Goal: Use online tool/utility: Utilize a website feature to perform a specific function

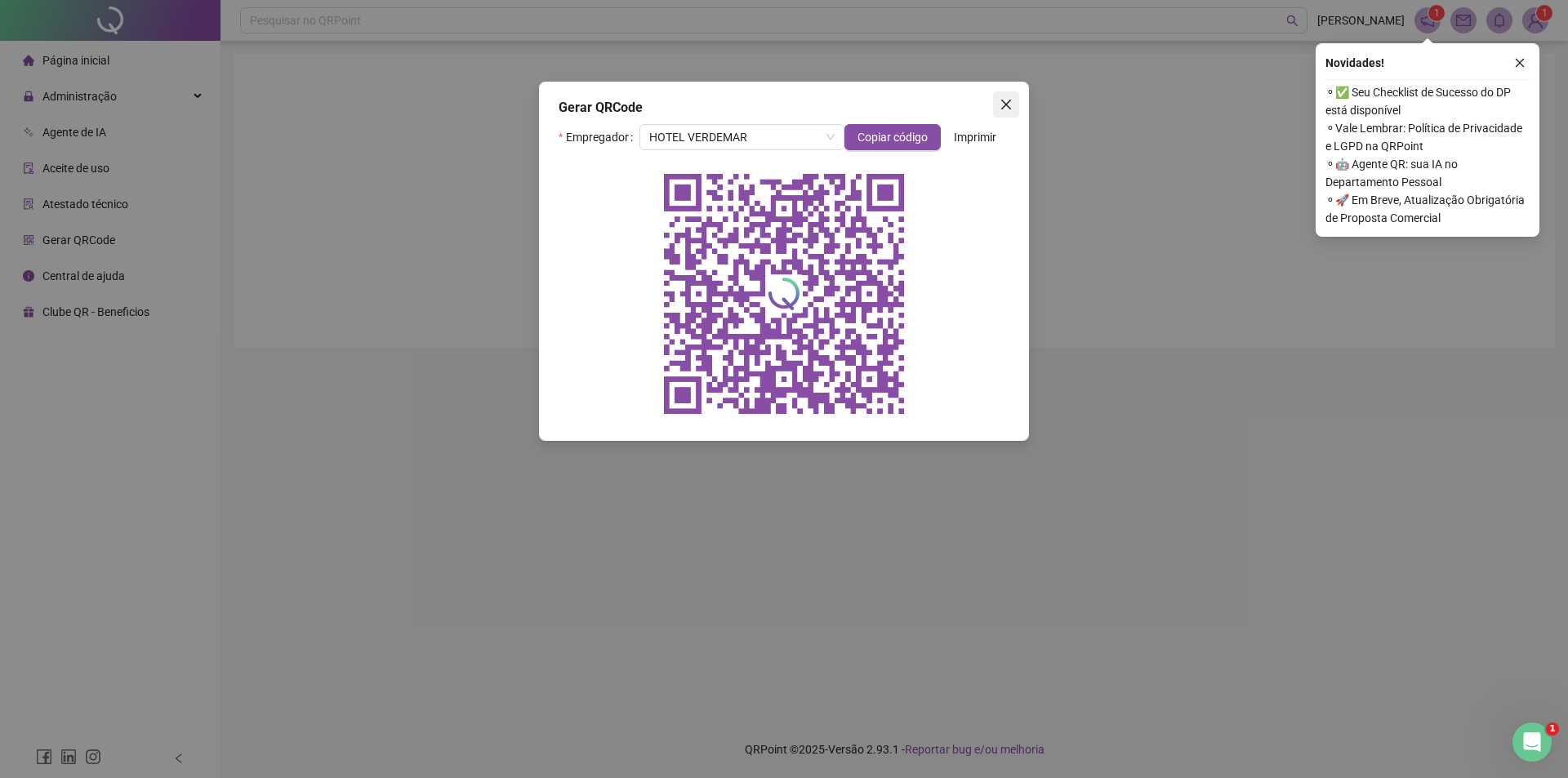
click at [1008, 100] on icon "close" at bounding box center [1006, 104] width 13 height 13
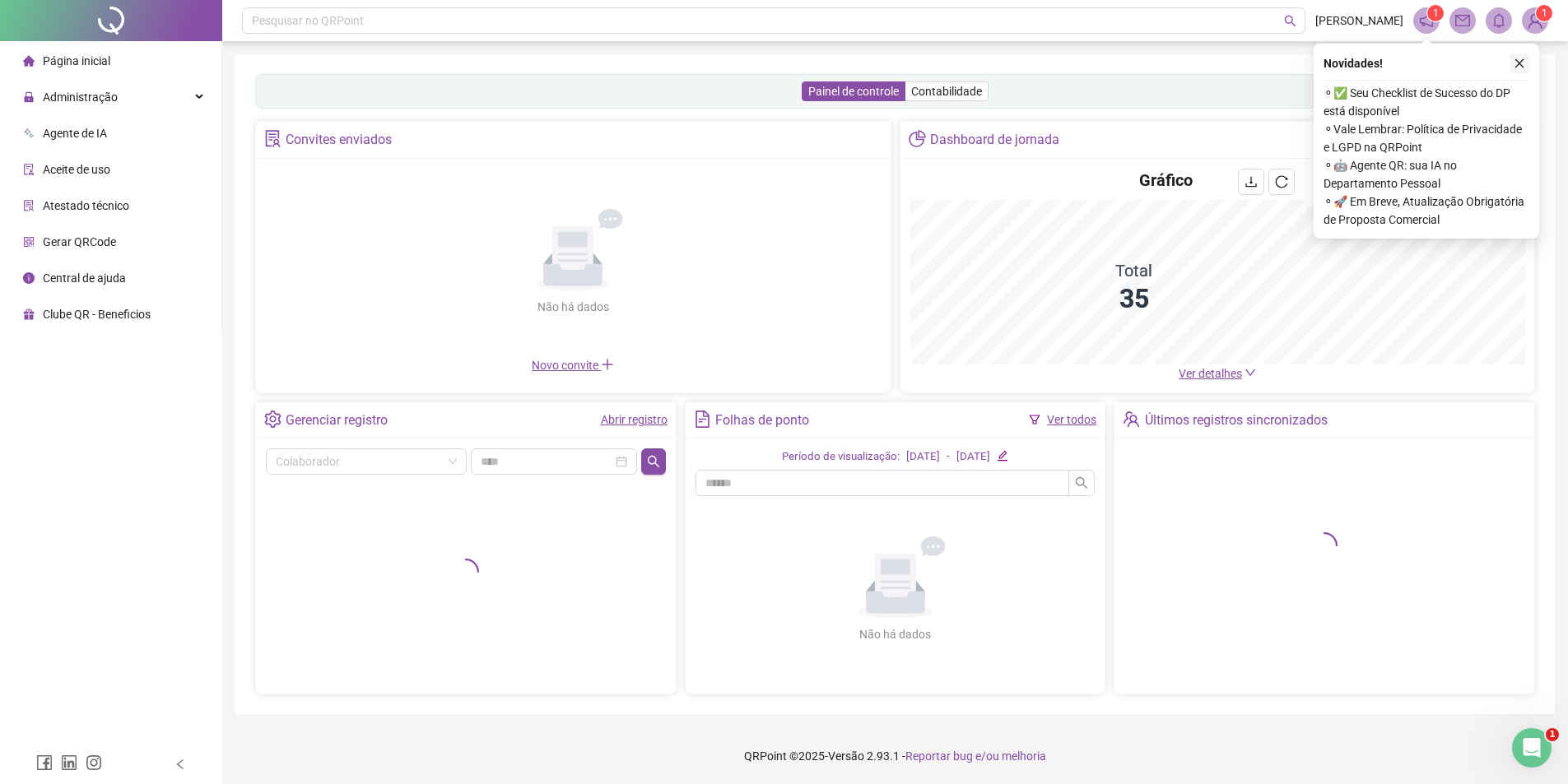
click at [1518, 61] on icon "close" at bounding box center [1519, 63] width 11 height 11
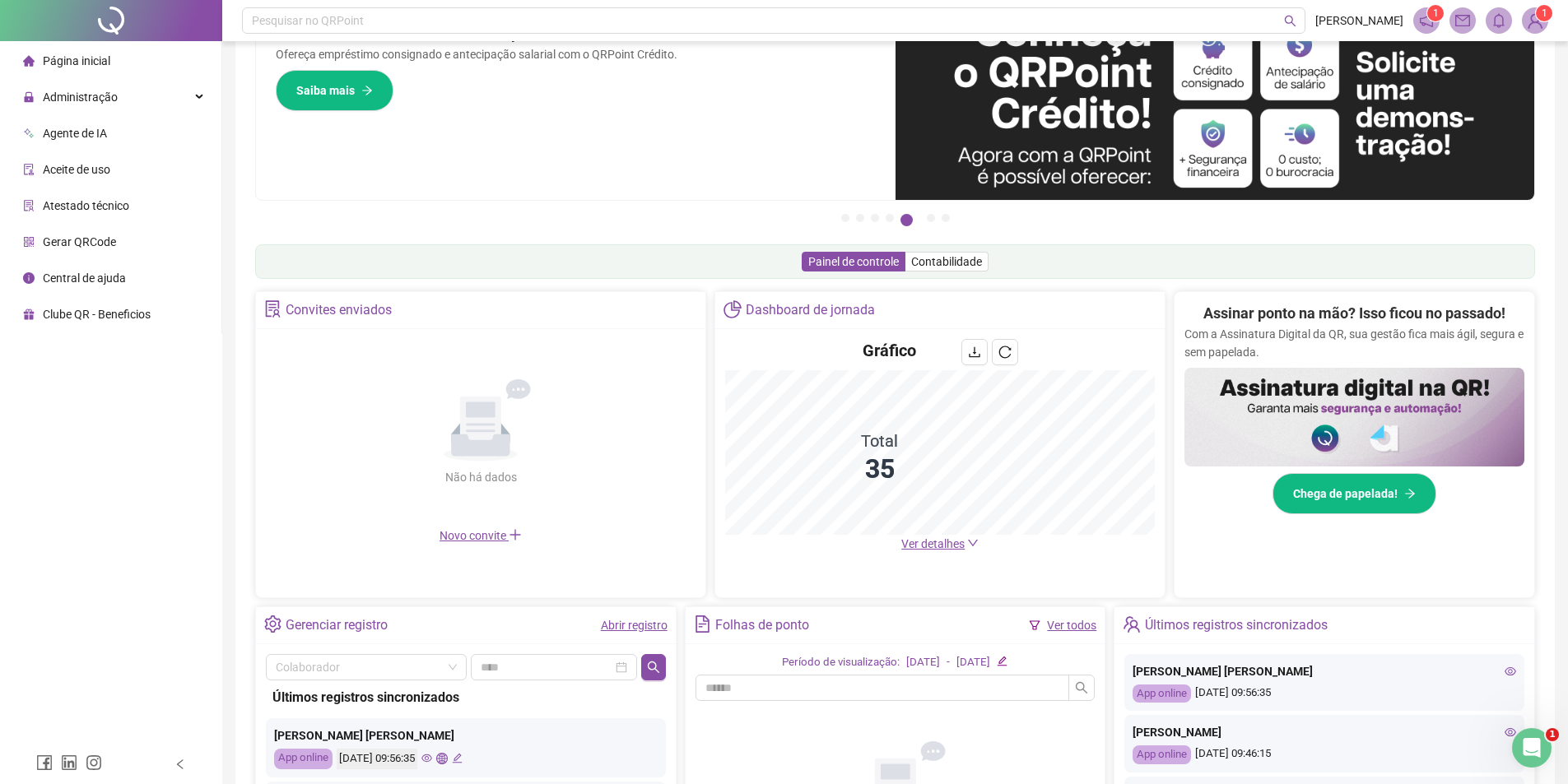
scroll to position [82, 0]
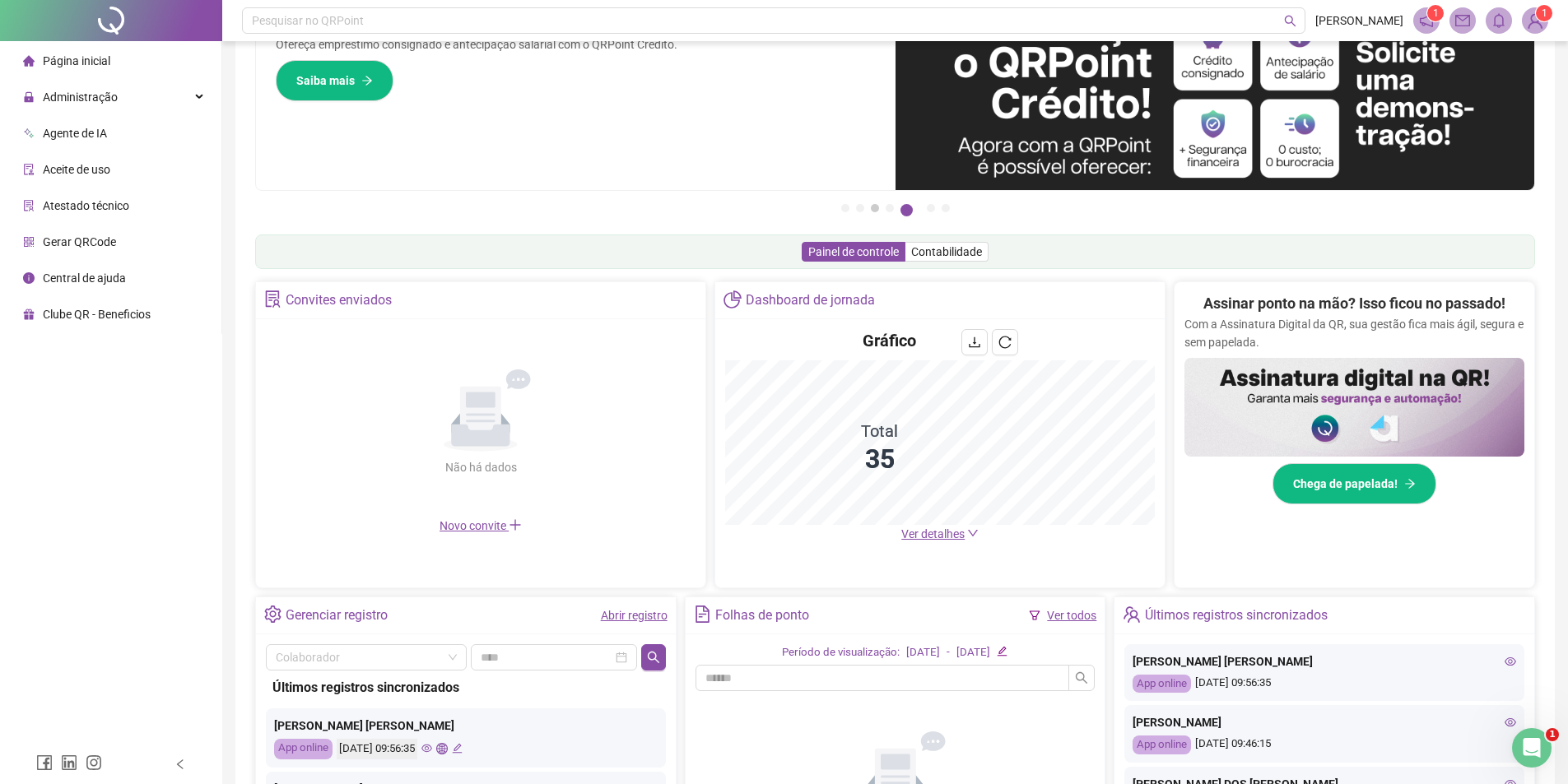
click at [872, 210] on button "3" at bounding box center [874, 208] width 8 height 8
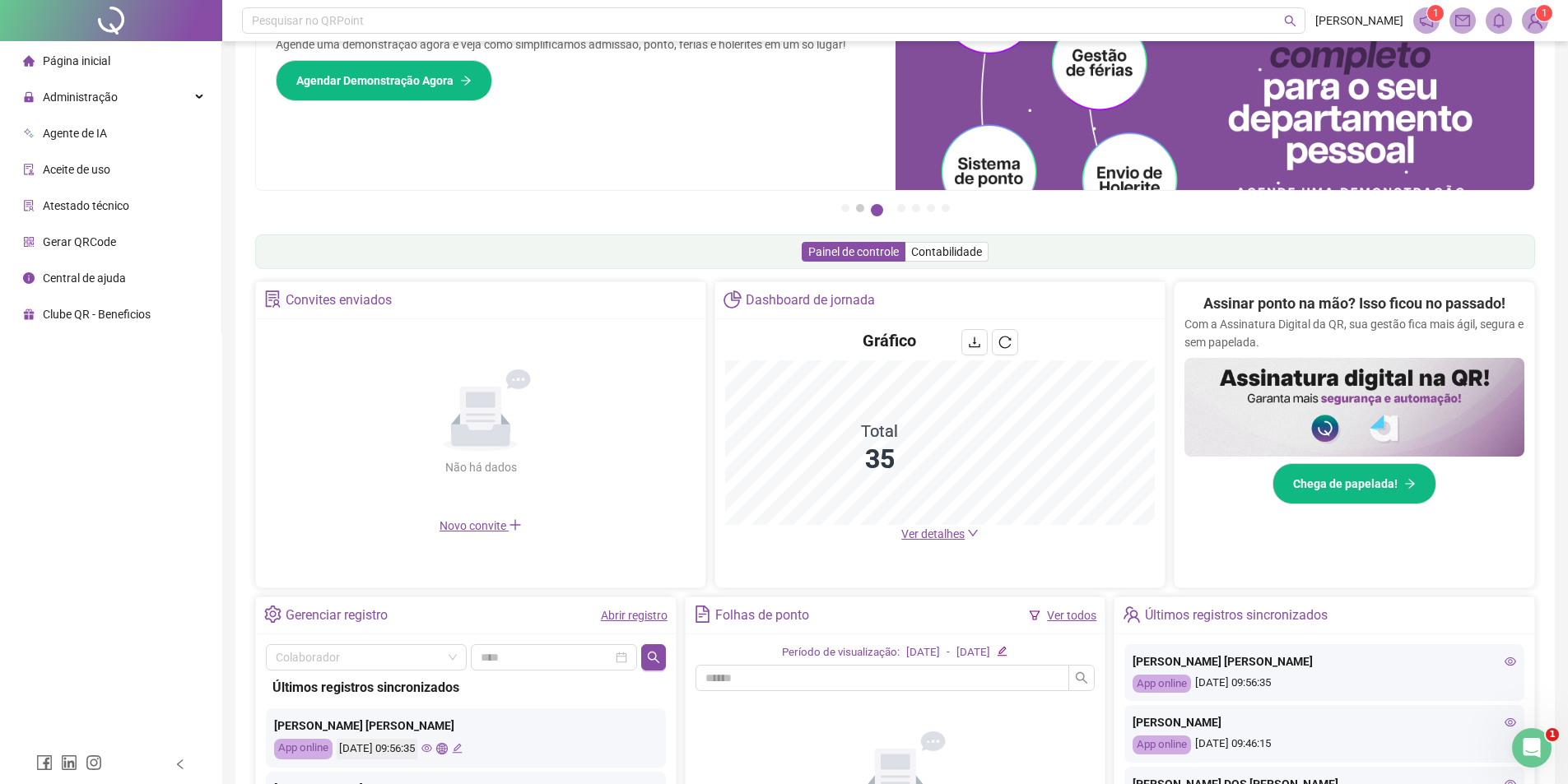
click at [858, 210] on button "2" at bounding box center [859, 208] width 8 height 8
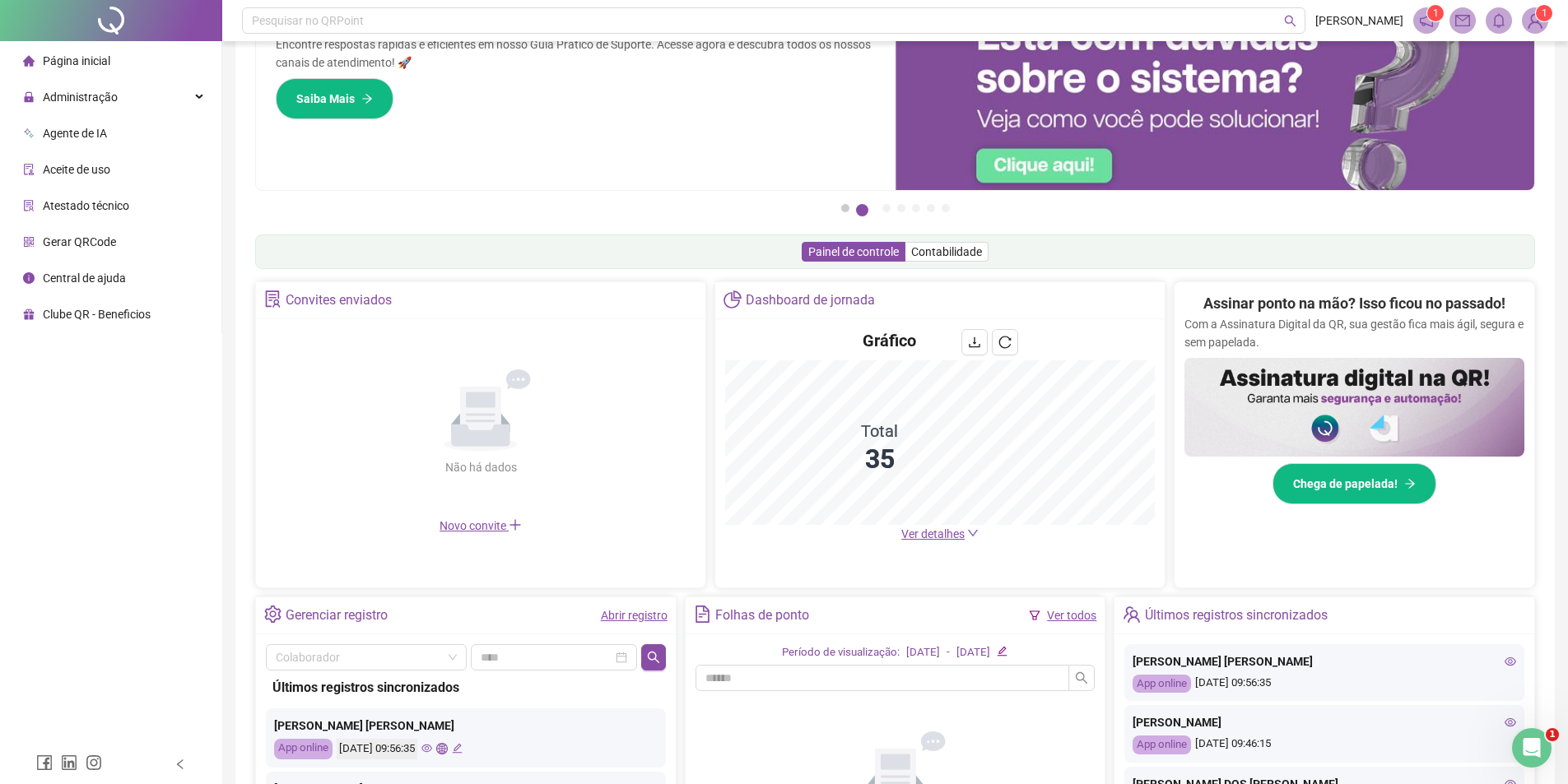
click at [841, 211] on button "1" at bounding box center [844, 208] width 8 height 8
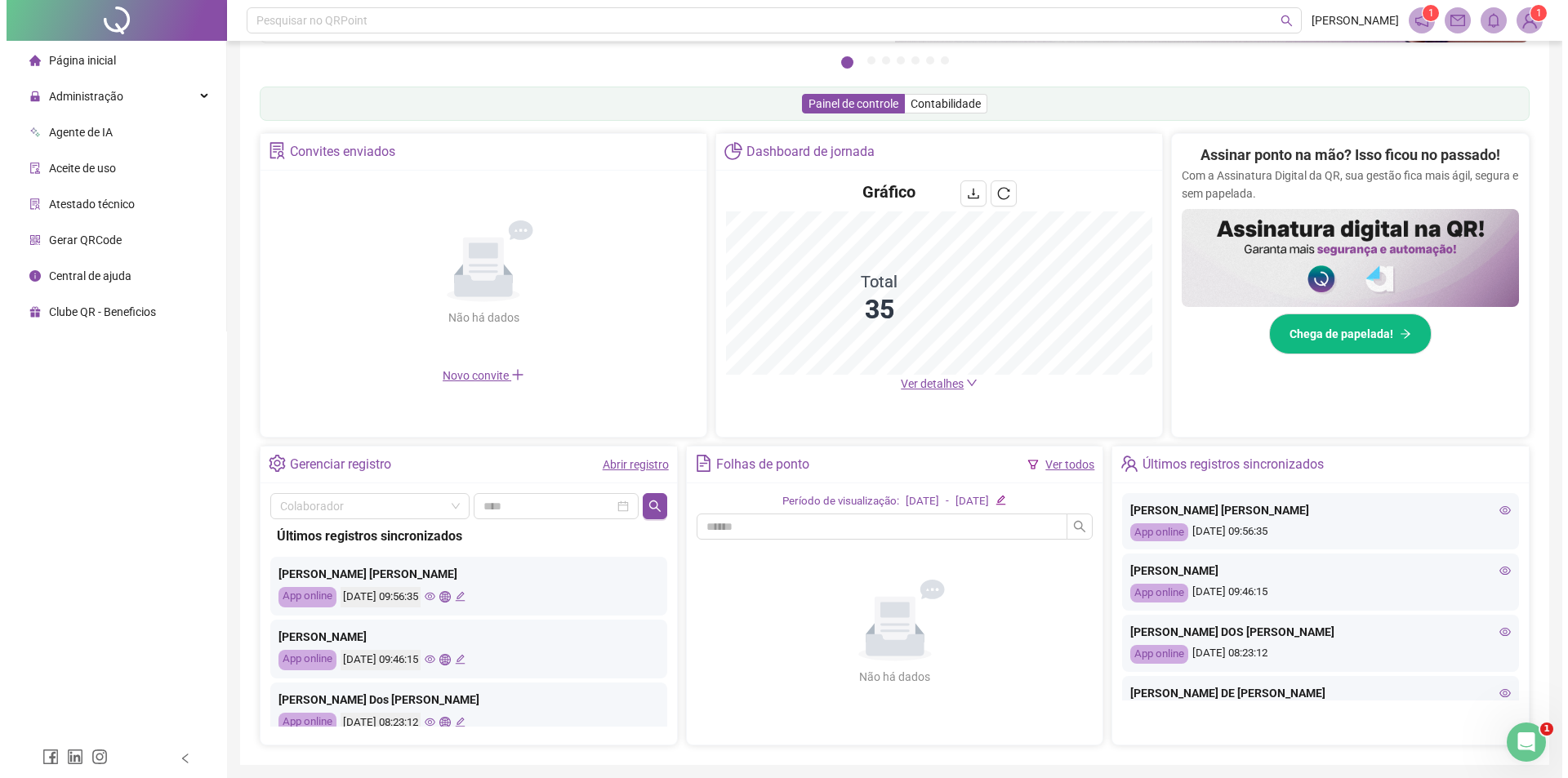
scroll to position [245, 0]
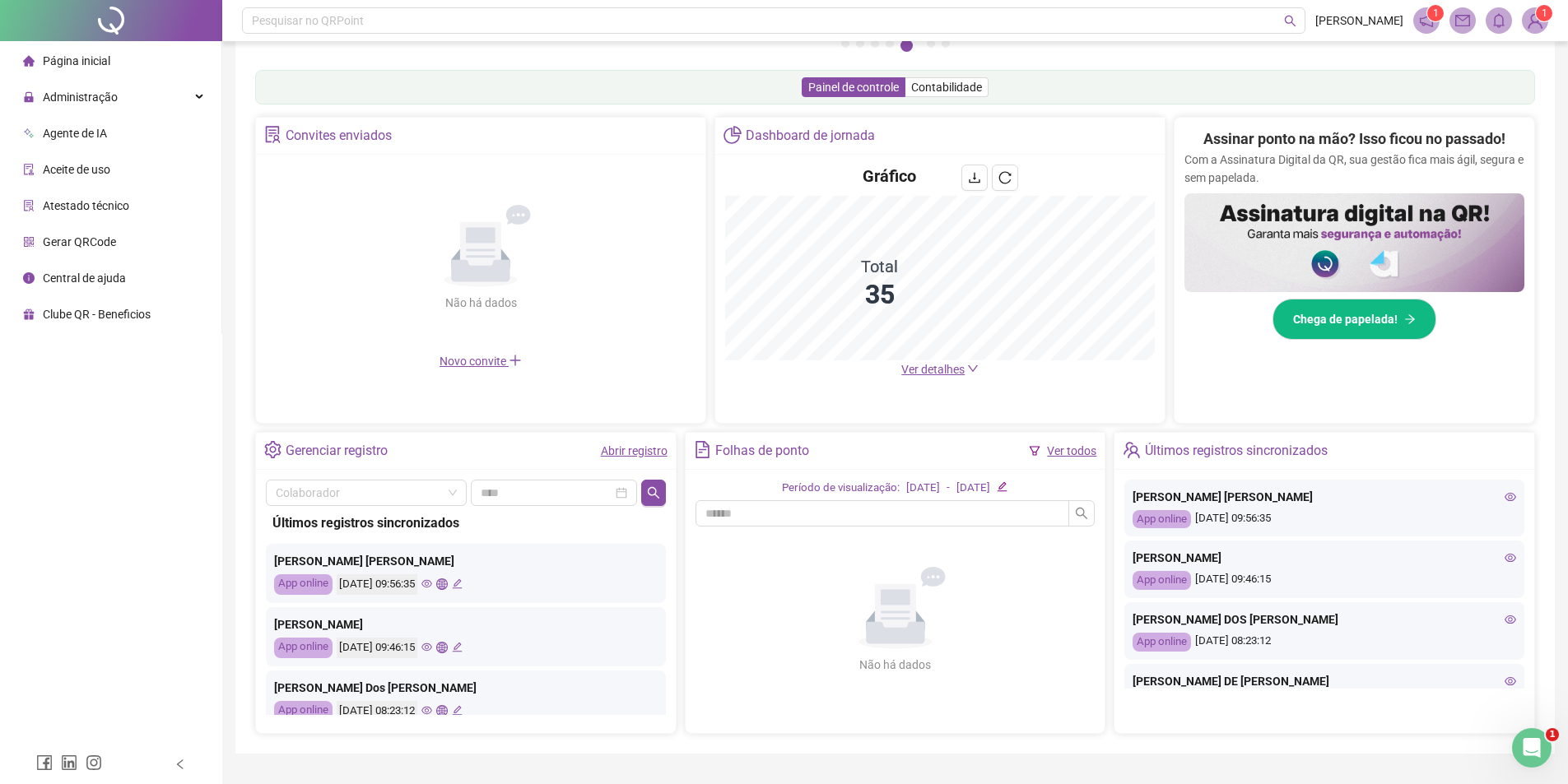
click at [102, 233] on div "Gerar QRCode" at bounding box center [69, 242] width 93 height 33
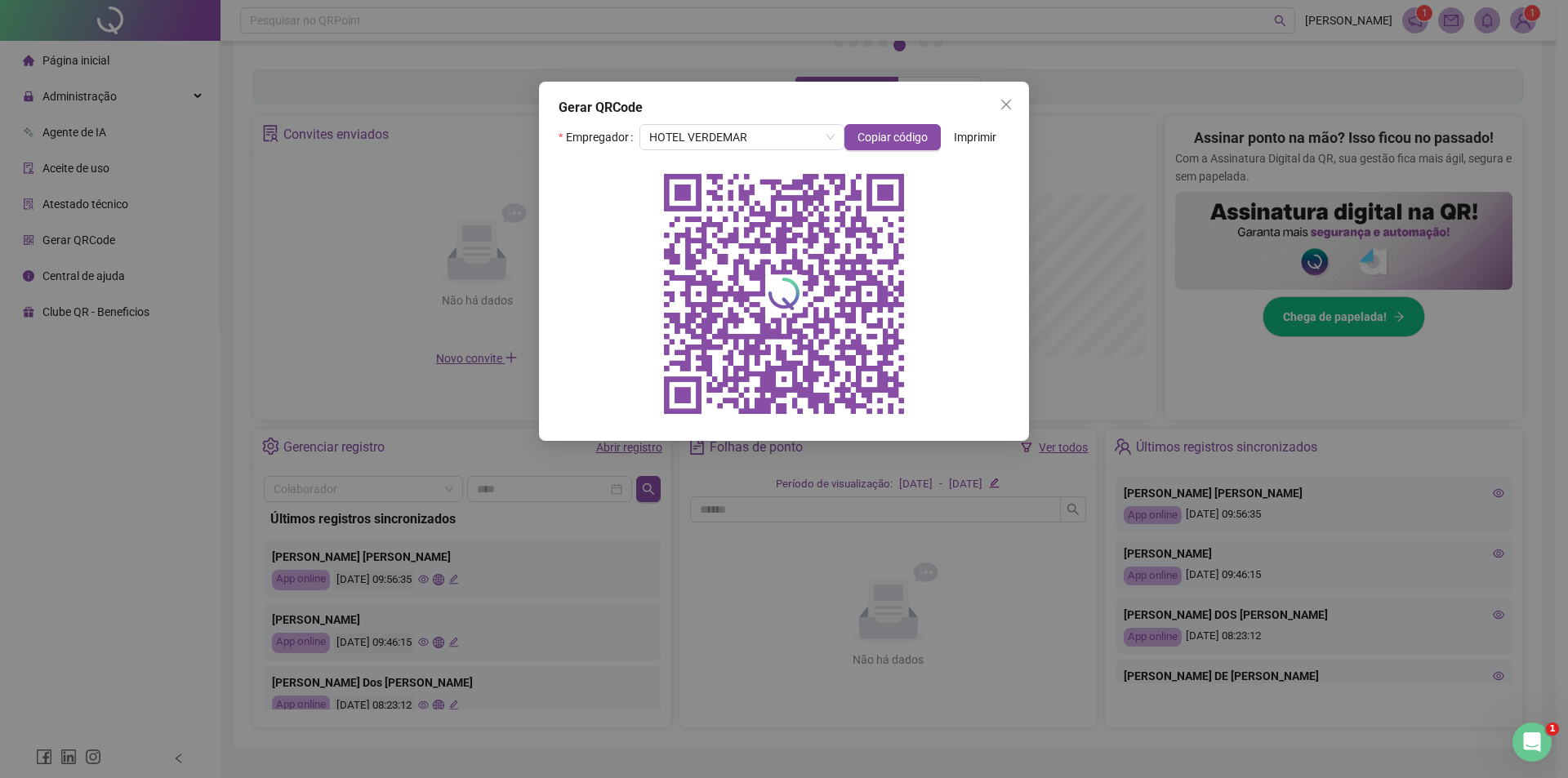
click at [101, 231] on div "Gerar QRCode Empregador HOTEL VERDEMAR Copiar código Imprimir" at bounding box center [784, 389] width 1568 height 778
click at [101, 231] on div "Gerar QRCode" at bounding box center [69, 240] width 92 height 33
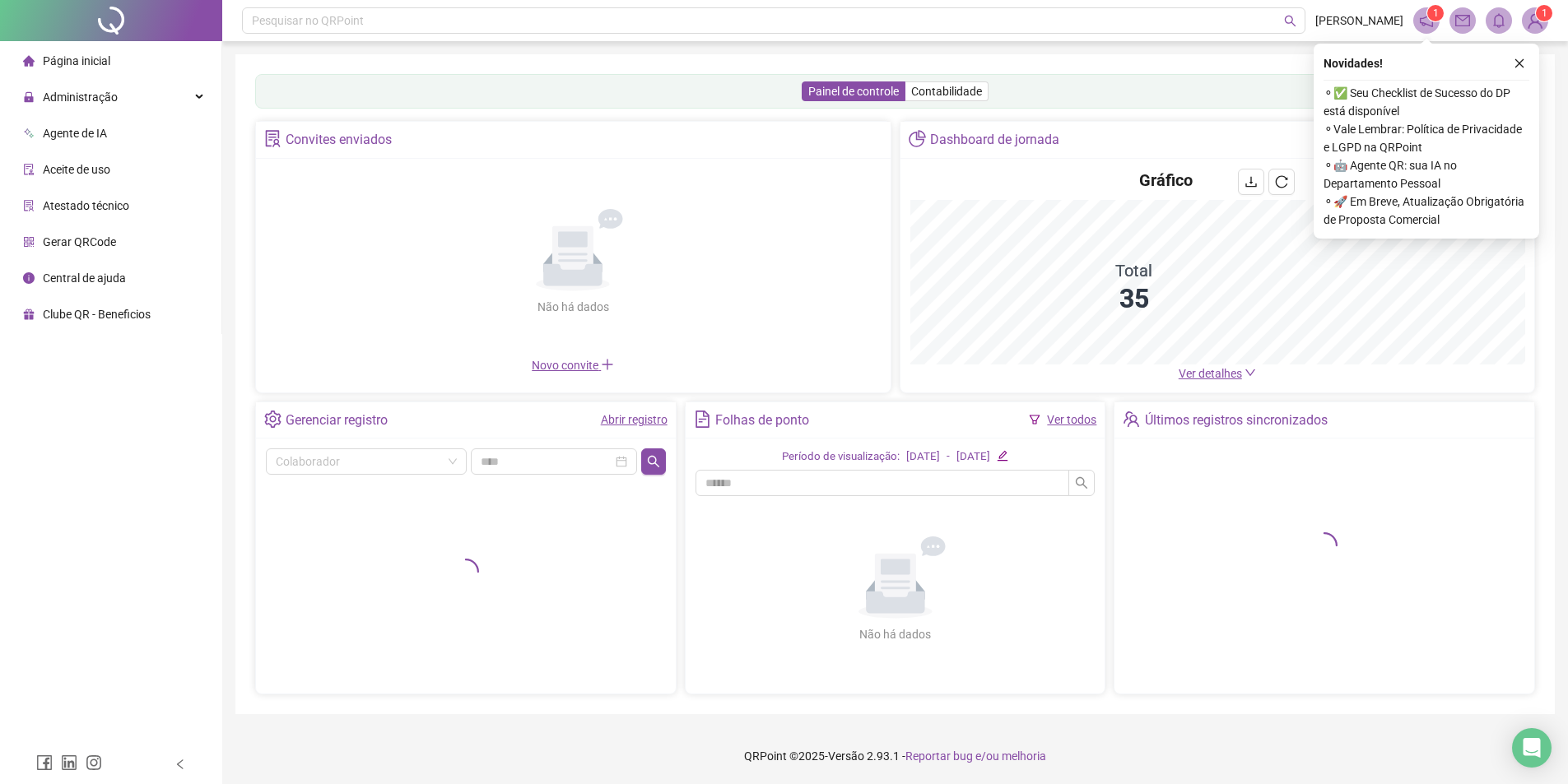
click at [1519, 61] on icon "close" at bounding box center [1519, 63] width 11 height 11
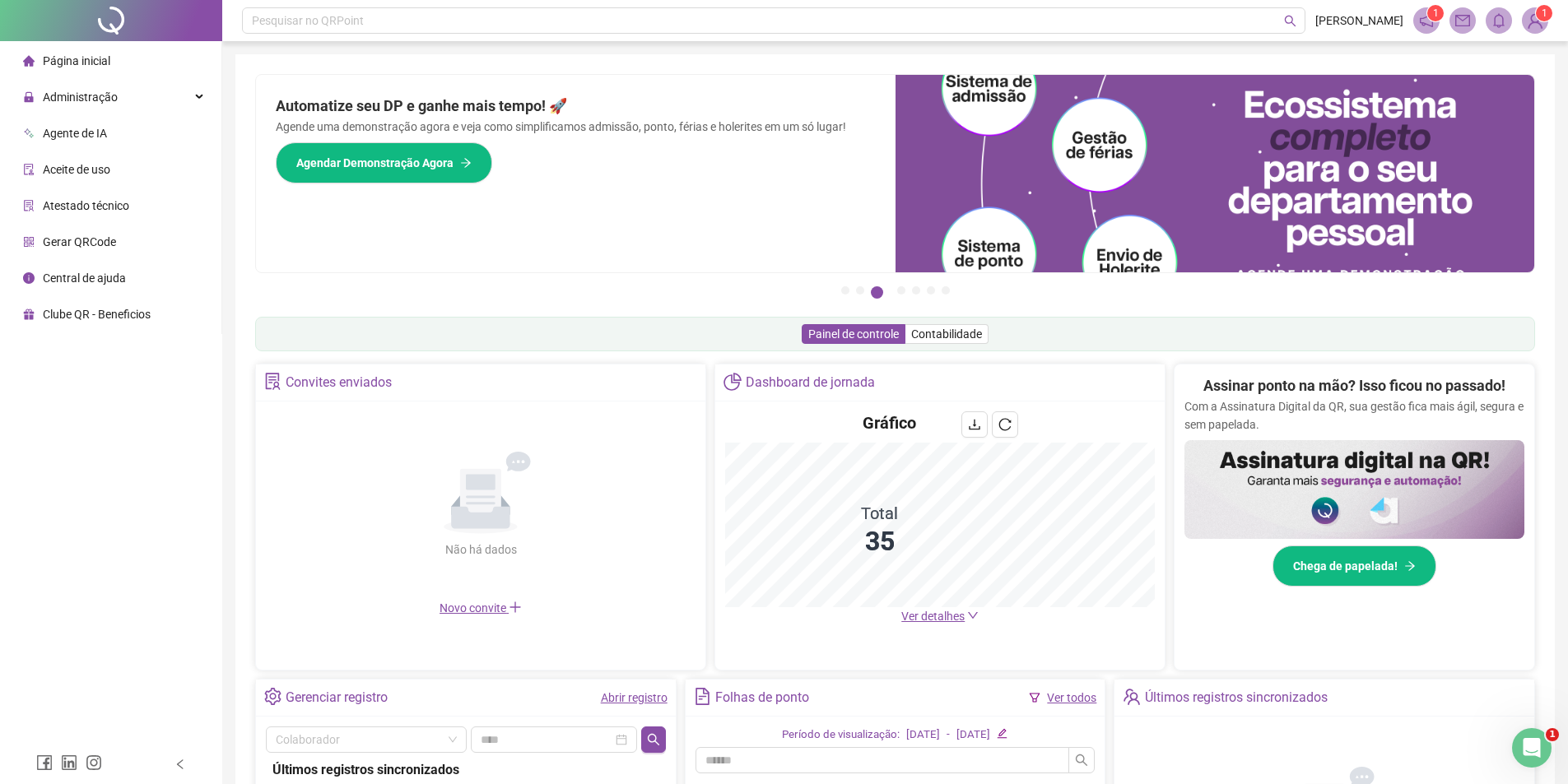
click at [65, 237] on span "Gerar QRCode" at bounding box center [80, 242] width 74 height 13
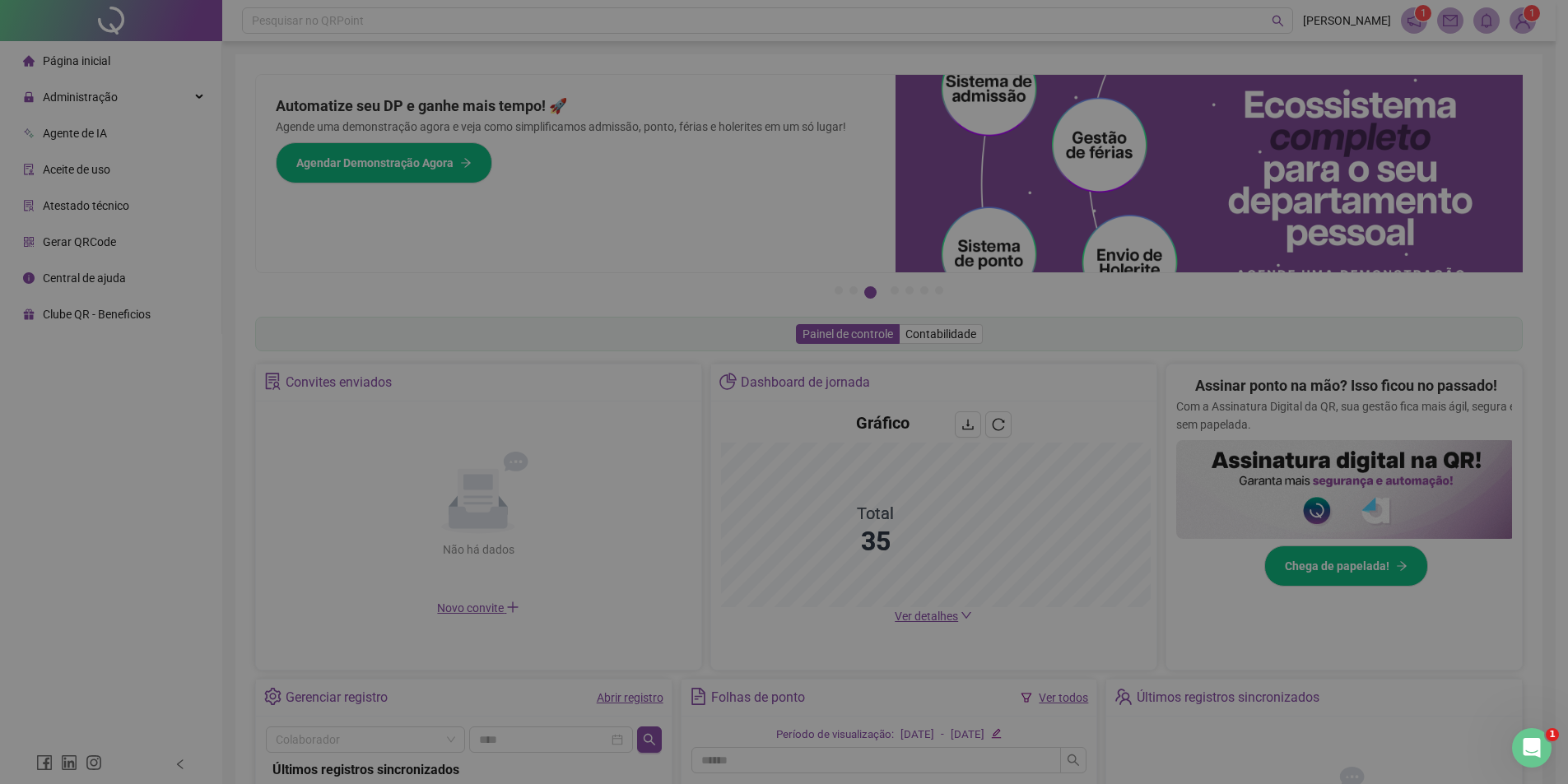
click at [65, 237] on div "Gerar QRCode Empregador Empregadores Copiar código Imprimir" at bounding box center [784, 392] width 1568 height 784
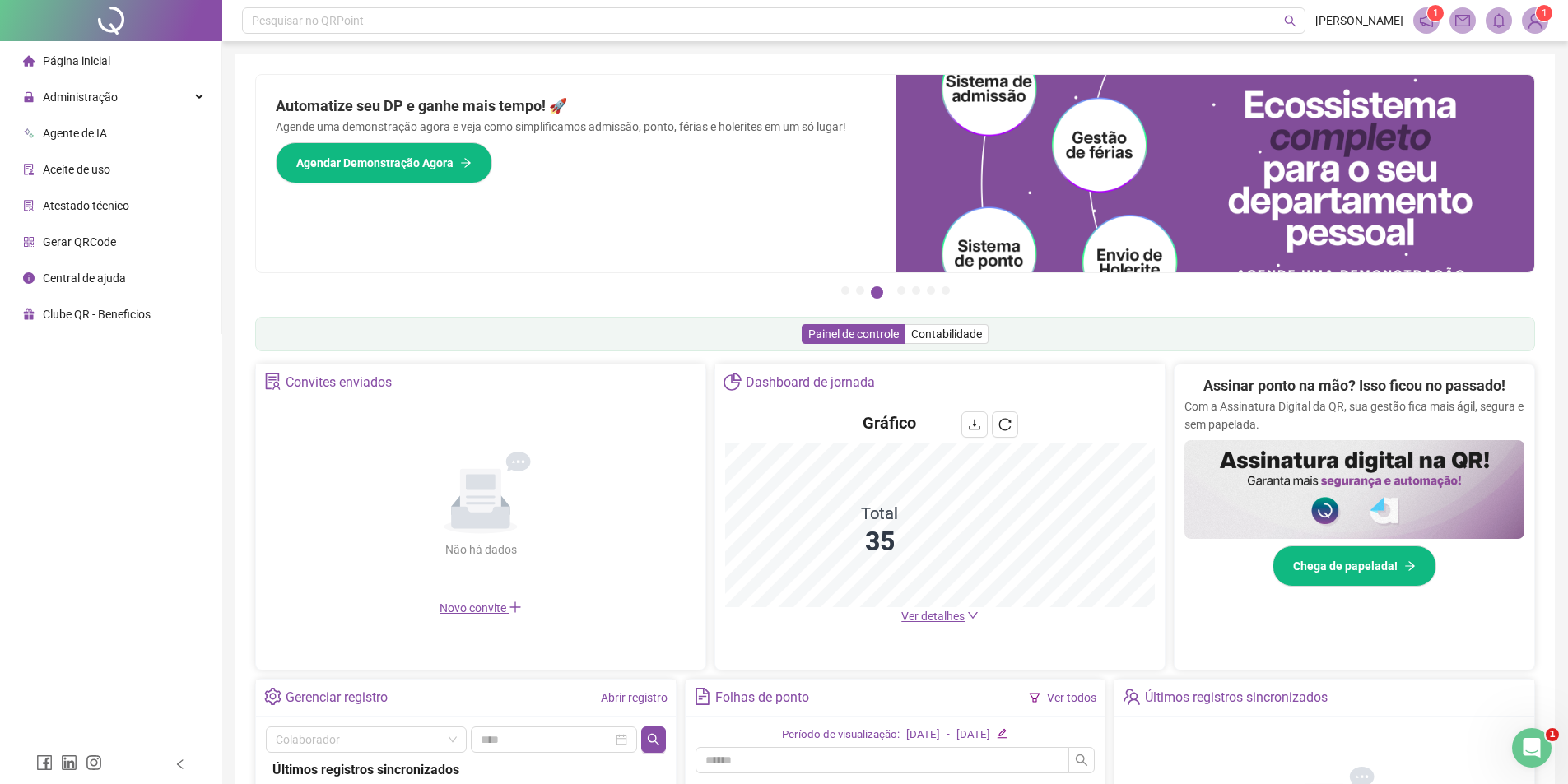
click at [77, 237] on span "Gerar QRCode" at bounding box center [80, 242] width 74 height 13
